Goal: Information Seeking & Learning: Learn about a topic

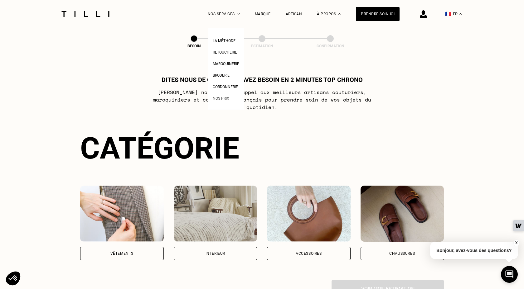
click at [225, 96] on span "Nos prix" at bounding box center [221, 98] width 17 height 4
select select "FR"
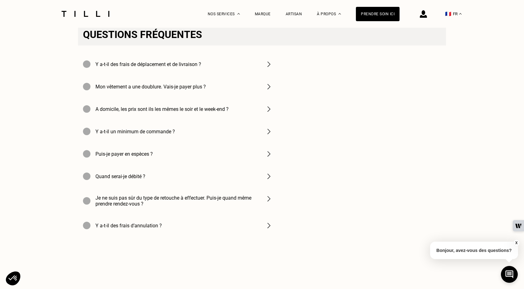
scroll to position [870, 0]
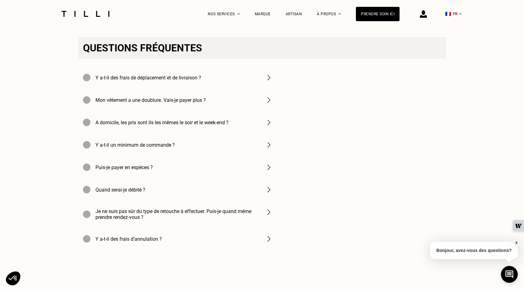
click at [271, 77] on img at bounding box center [268, 77] width 7 height 7
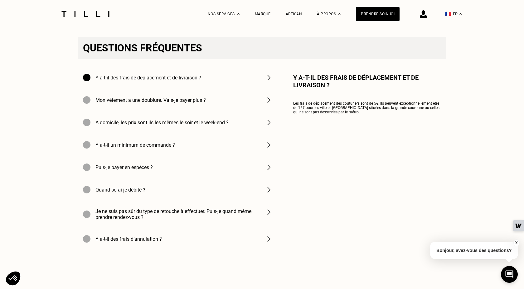
click at [271, 77] on img at bounding box center [268, 77] width 7 height 7
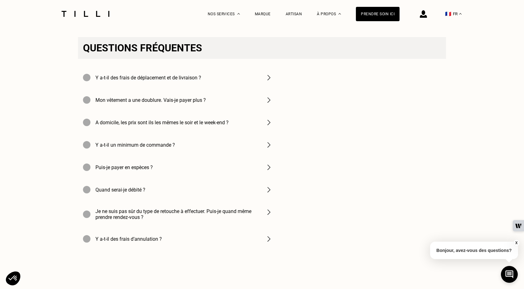
click at [267, 106] on div "Mon vêtement a une doublure. Vais-je payer plus ?" at bounding box center [178, 100] width 200 height 22
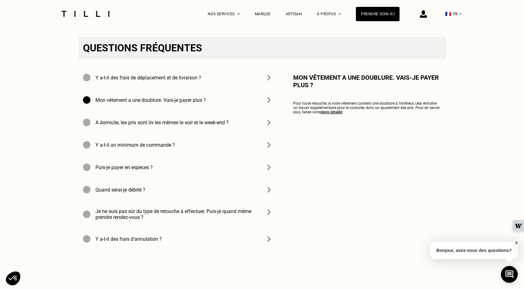
click at [267, 106] on div "Mon vêtement a une doublure. Vais-je payer plus ?" at bounding box center [178, 100] width 200 height 22
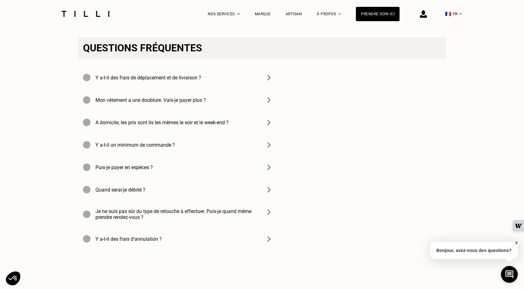
click at [267, 123] on img at bounding box center [268, 122] width 7 height 7
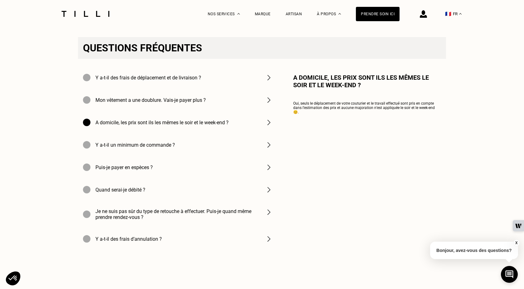
click at [267, 123] on img at bounding box center [268, 122] width 7 height 7
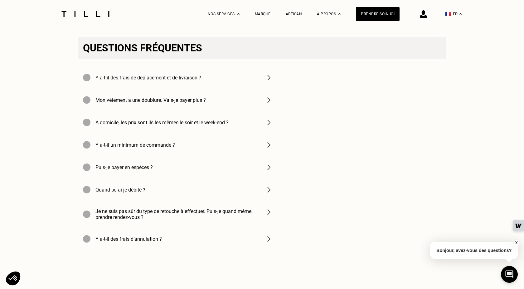
click at [266, 140] on div "Y a-t-il un minimum de commande ?" at bounding box center [178, 145] width 200 height 22
click at [268, 170] on img at bounding box center [268, 167] width 7 height 7
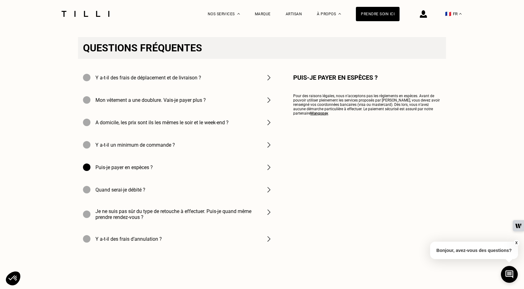
click at [268, 170] on img at bounding box center [268, 167] width 7 height 7
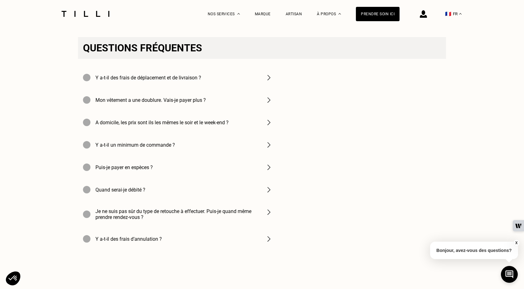
click at [267, 195] on div "Quand serai-je débité ?" at bounding box center [178, 190] width 200 height 22
click at [268, 213] on img at bounding box center [268, 212] width 7 height 7
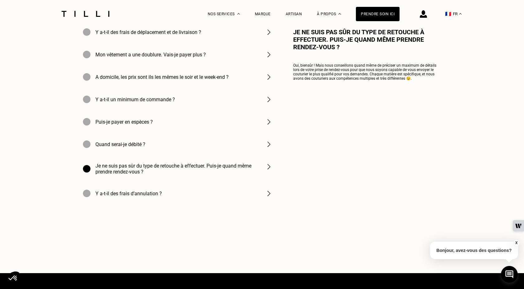
scroll to position [920, 0]
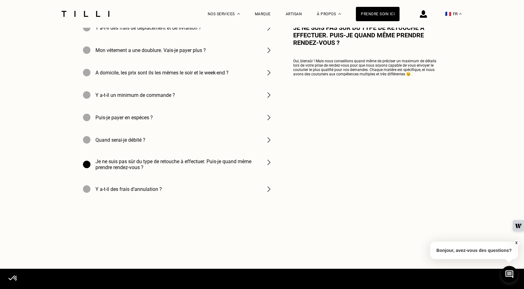
click at [268, 190] on img at bounding box center [268, 189] width 7 height 7
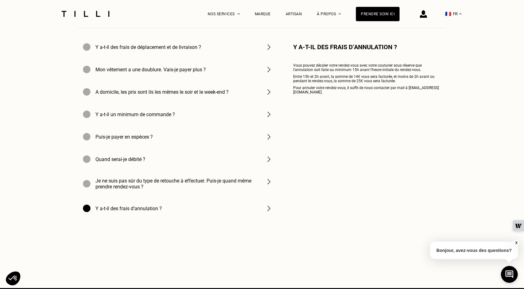
scroll to position [897, 0]
